Goal: Use online tool/utility: Use online tool/utility

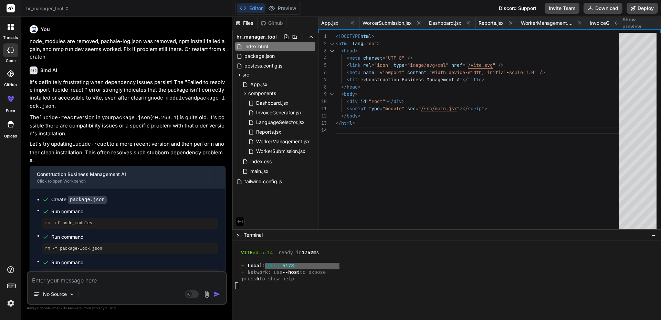
scroll to position [936, 0]
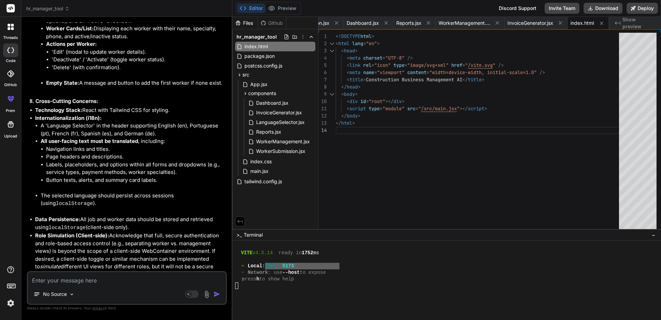
click at [10, 301] on img at bounding box center [11, 303] width 12 height 12
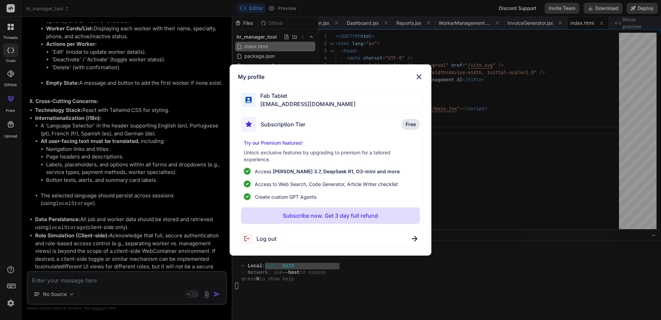
click at [421, 77] on img at bounding box center [419, 77] width 8 height 8
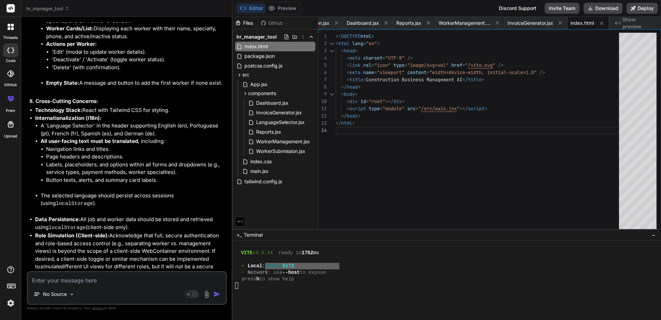
click at [12, 51] on icon at bounding box center [10, 51] width 7 height 6
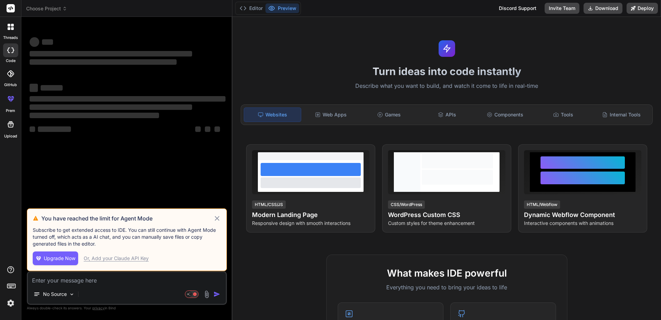
click at [218, 218] on icon at bounding box center [217, 218] width 8 height 8
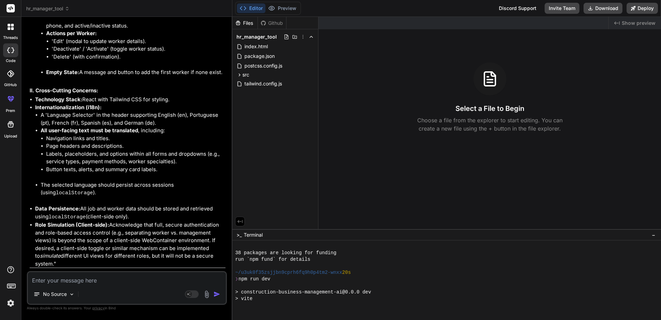
scroll to position [131, 0]
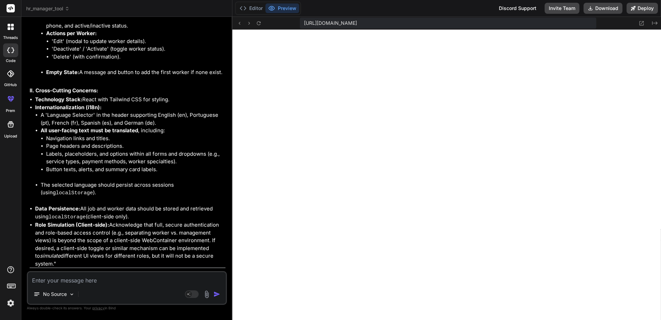
click at [10, 303] on img at bounding box center [11, 303] width 12 height 12
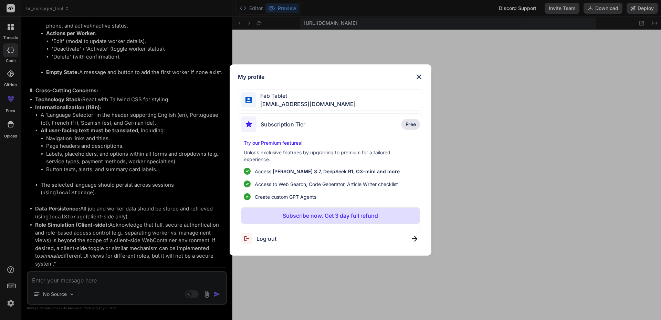
click at [421, 71] on div "My profile Fab Tablet [EMAIL_ADDRESS][DOMAIN_NAME] Subscription Tier Free Try o…" at bounding box center [331, 159] width 202 height 191
click at [420, 76] on img at bounding box center [419, 77] width 8 height 8
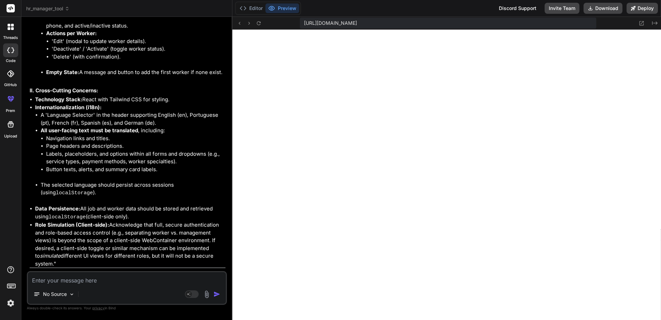
click at [11, 51] on icon at bounding box center [10, 51] width 7 height 6
type textarea "x"
click at [10, 37] on label "threads" at bounding box center [10, 38] width 15 height 6
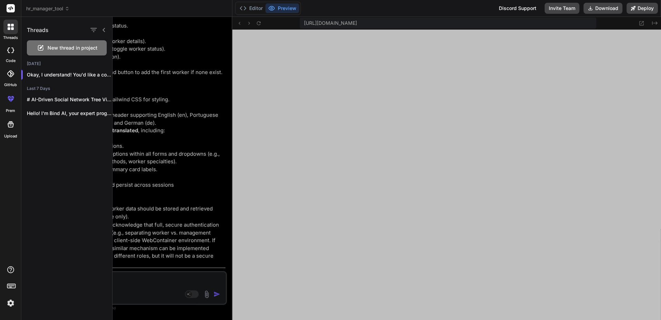
click at [12, 6] on rect at bounding box center [11, 8] width 8 height 8
click at [43, 9] on span "hr_manager_tool" at bounding box center [47, 8] width 43 height 7
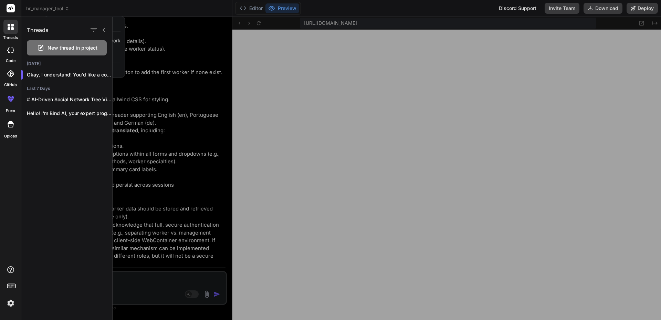
click at [60, 9] on div at bounding box center [330, 160] width 661 height 320
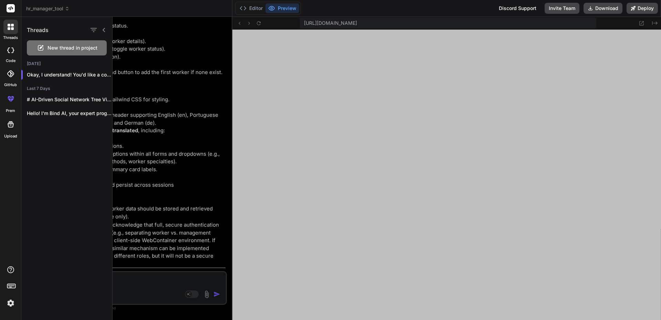
click at [101, 29] on div at bounding box center [98, 30] width 18 height 10
click at [104, 29] on icon at bounding box center [104, 30] width 2 height 4
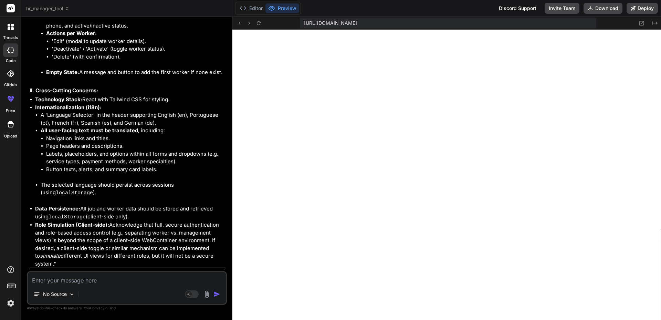
click at [56, 9] on span "hr_manager_tool" at bounding box center [47, 8] width 43 height 7
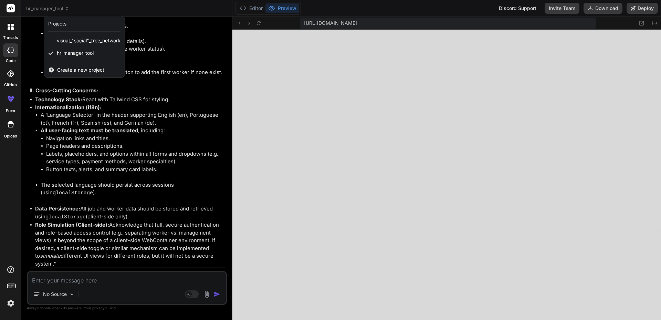
click at [254, 9] on div at bounding box center [330, 160] width 661 height 320
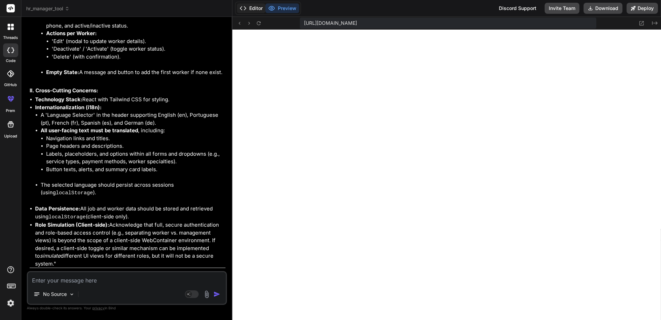
click at [255, 9] on button "Editor" at bounding box center [251, 8] width 29 height 10
